Goal: Task Accomplishment & Management: Manage account settings

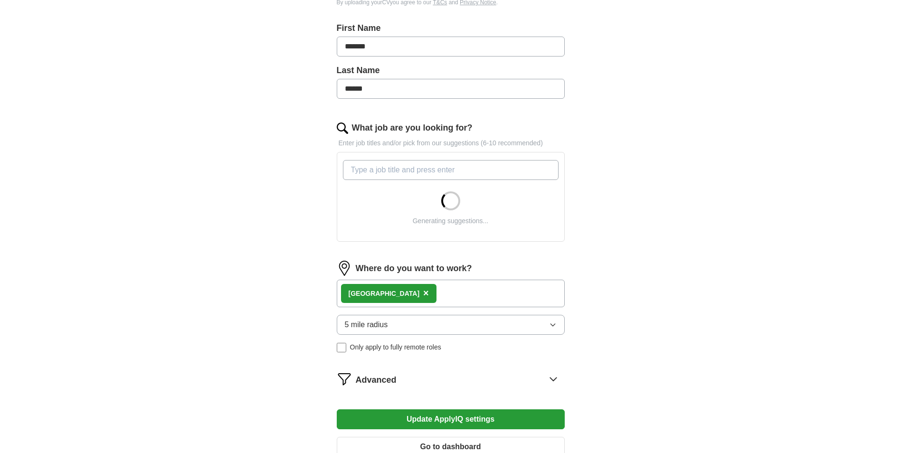
scroll to position [285, 0]
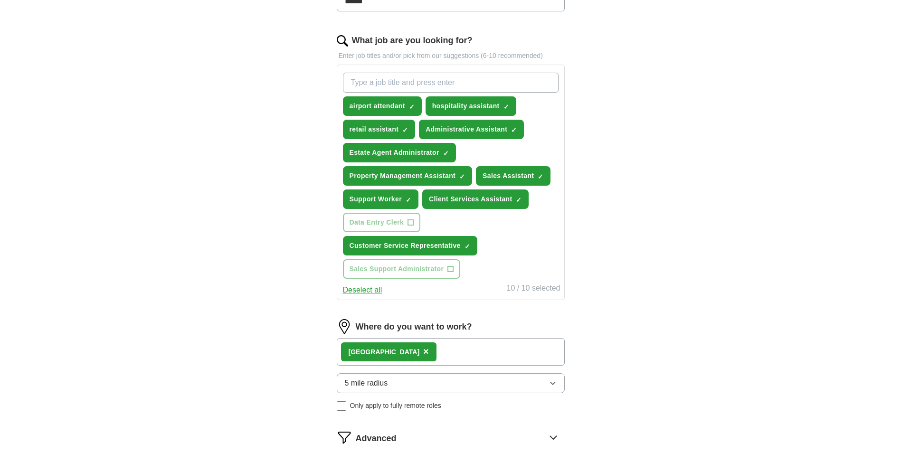
click at [446, 246] on span "Customer Service Representative" at bounding box center [405, 246] width 111 height 10
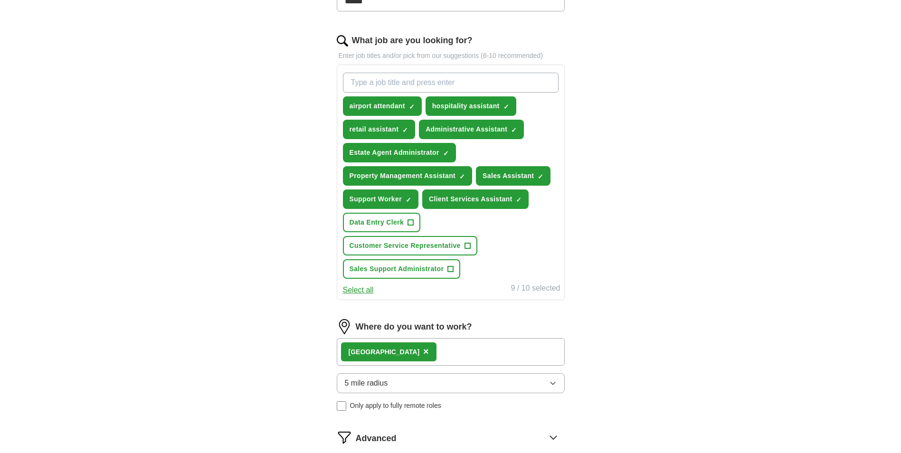
click at [406, 247] on span "Customer Service Representative" at bounding box center [405, 246] width 111 height 10
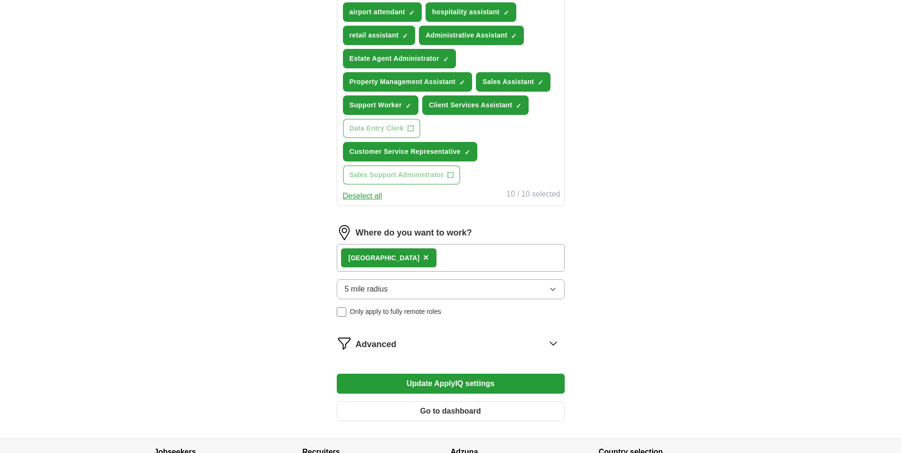
scroll to position [380, 0]
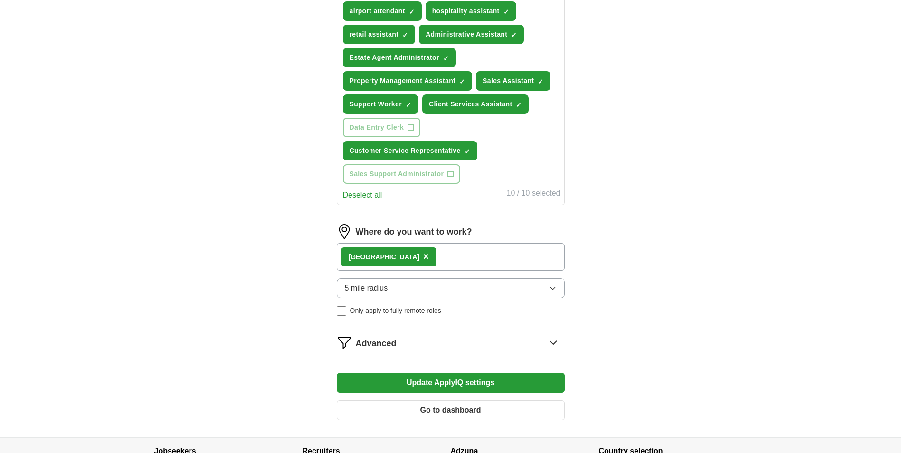
click at [381, 291] on span "5 mile radius" at bounding box center [366, 288] width 43 height 11
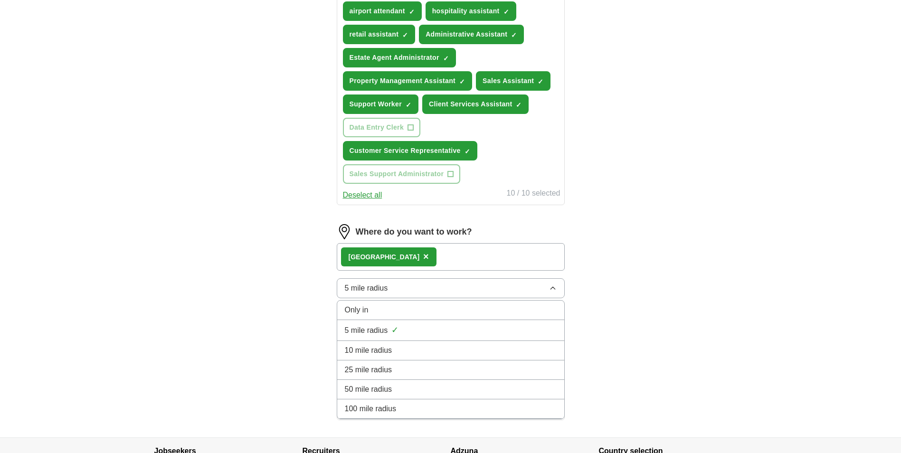
click at [376, 342] on li "10 mile radius" at bounding box center [450, 350] width 227 height 19
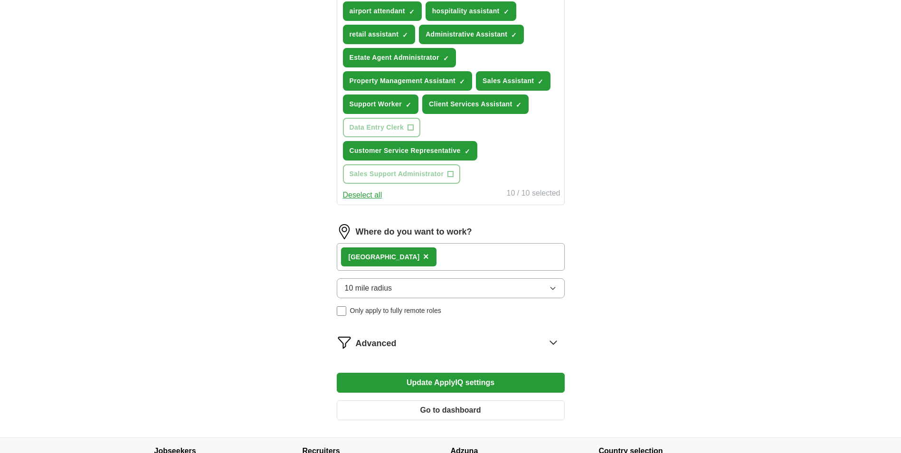
click at [283, 339] on div "ApplyIQ Let ApplyIQ do the hard work of searching and applying for jobs. Just t…" at bounding box center [451, 43] width 608 height 788
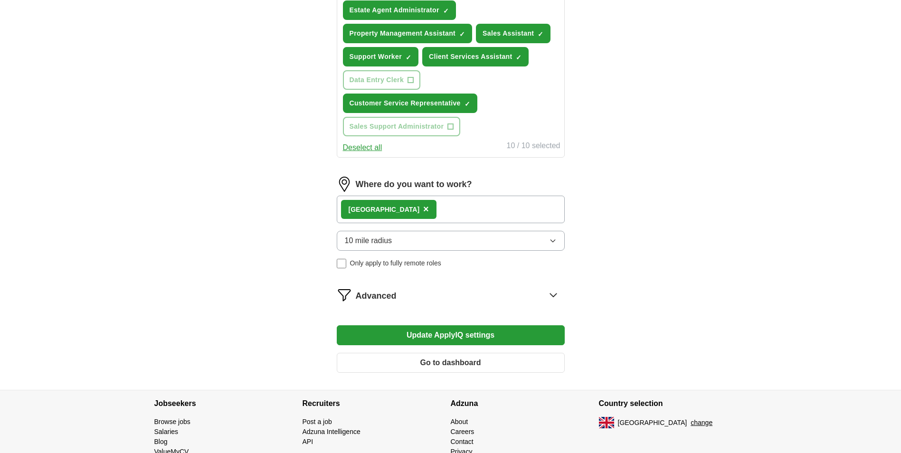
click at [412, 332] on button "Update ApplyIQ settings" at bounding box center [451, 335] width 228 height 20
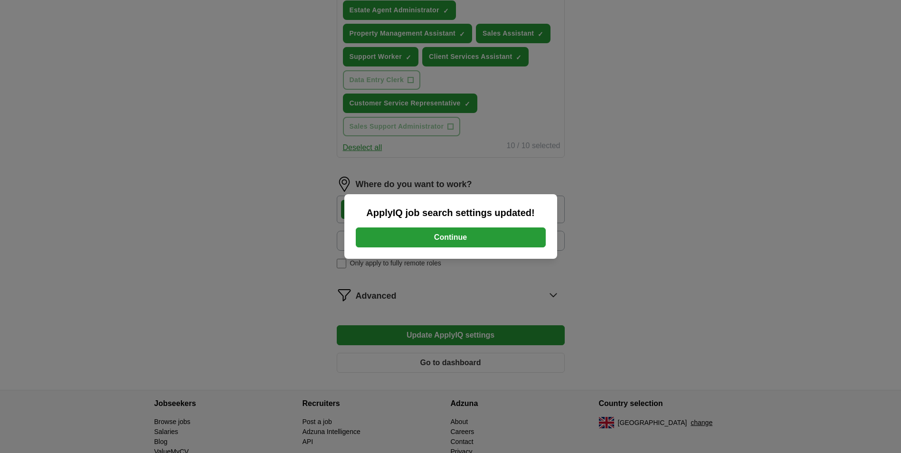
click at [450, 237] on button "Continue" at bounding box center [451, 237] width 190 height 20
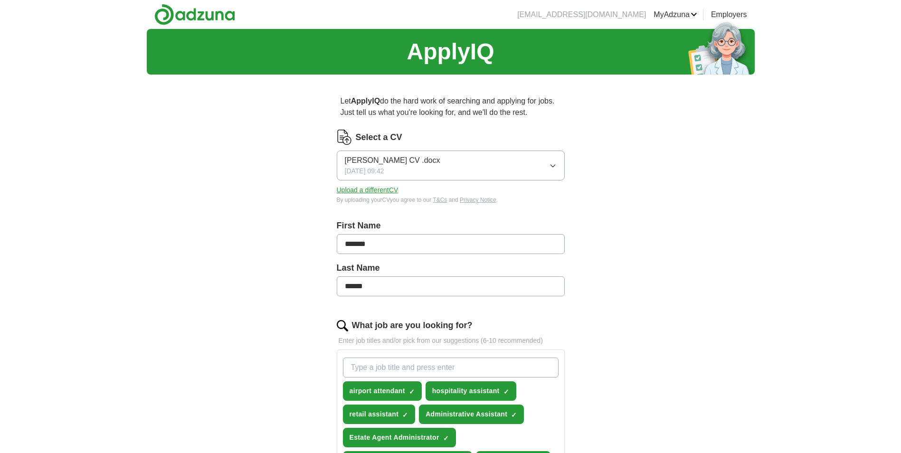
click at [0, 0] on link "Logout" at bounding box center [0, 0] width 0 height 0
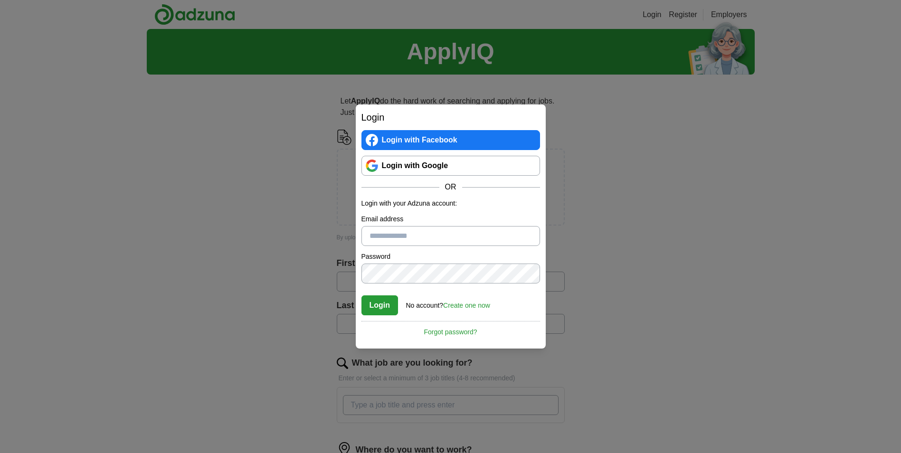
click at [204, 351] on div "Login Login with Facebook Login with Google OR Login with your Adzuna account: …" at bounding box center [450, 226] width 901 height 453
